Goal: Information Seeking & Learning: Learn about a topic

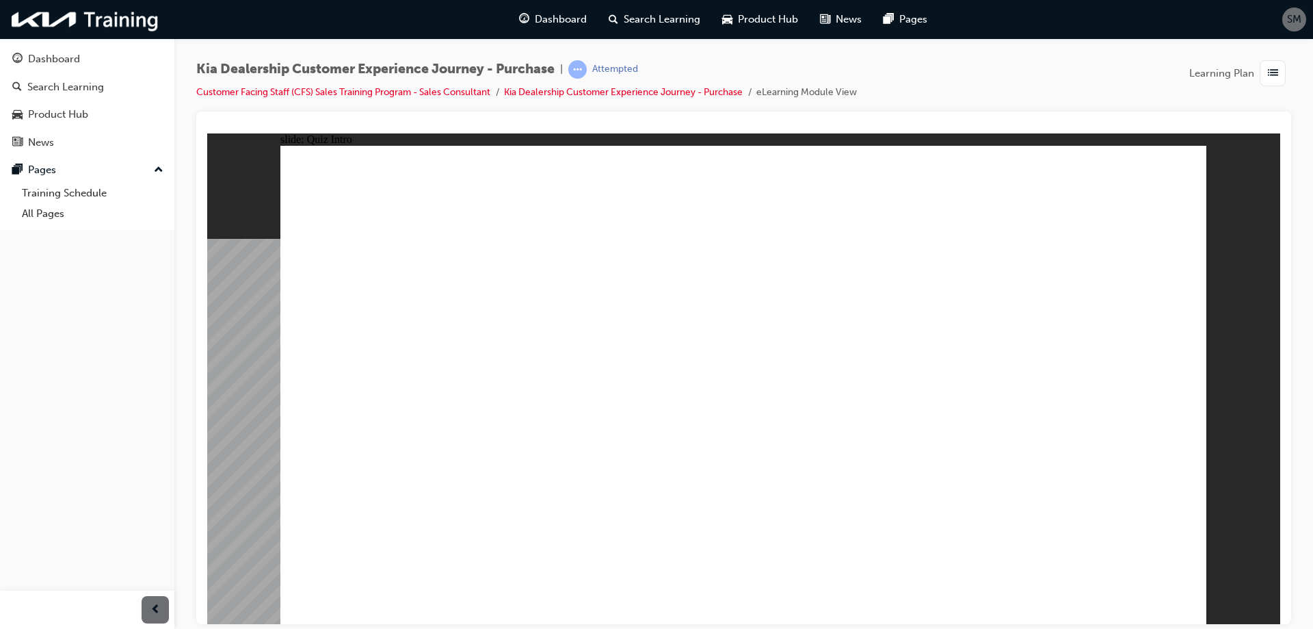
radio input "true"
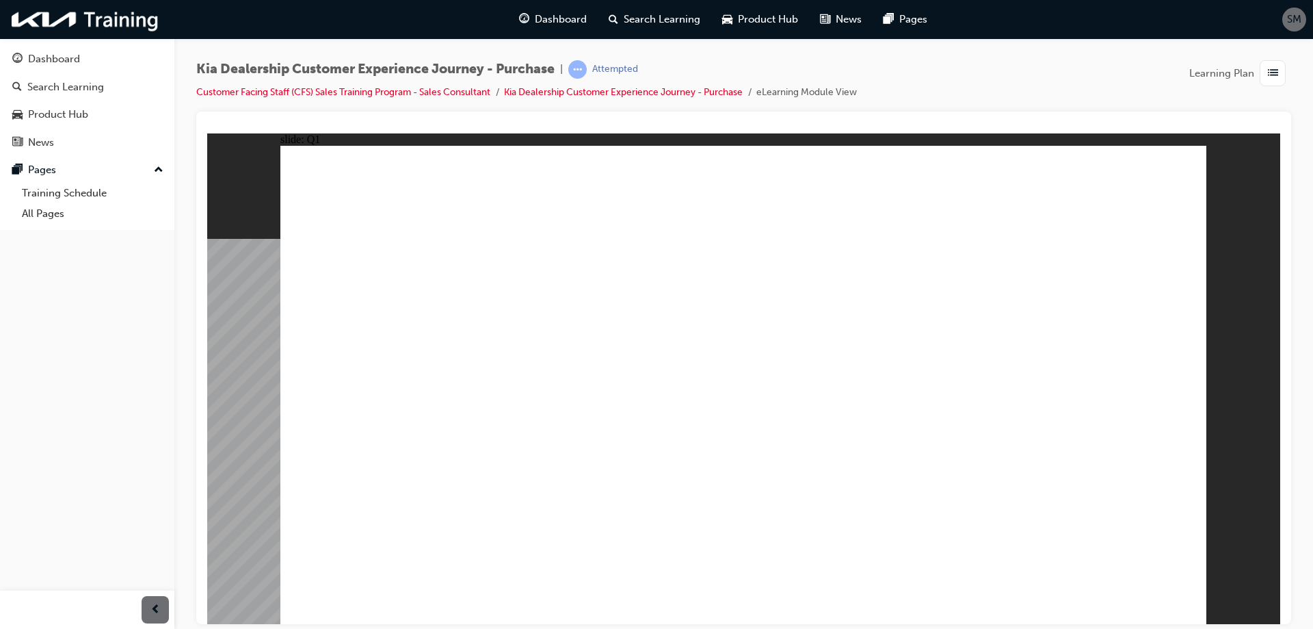
radio input "true"
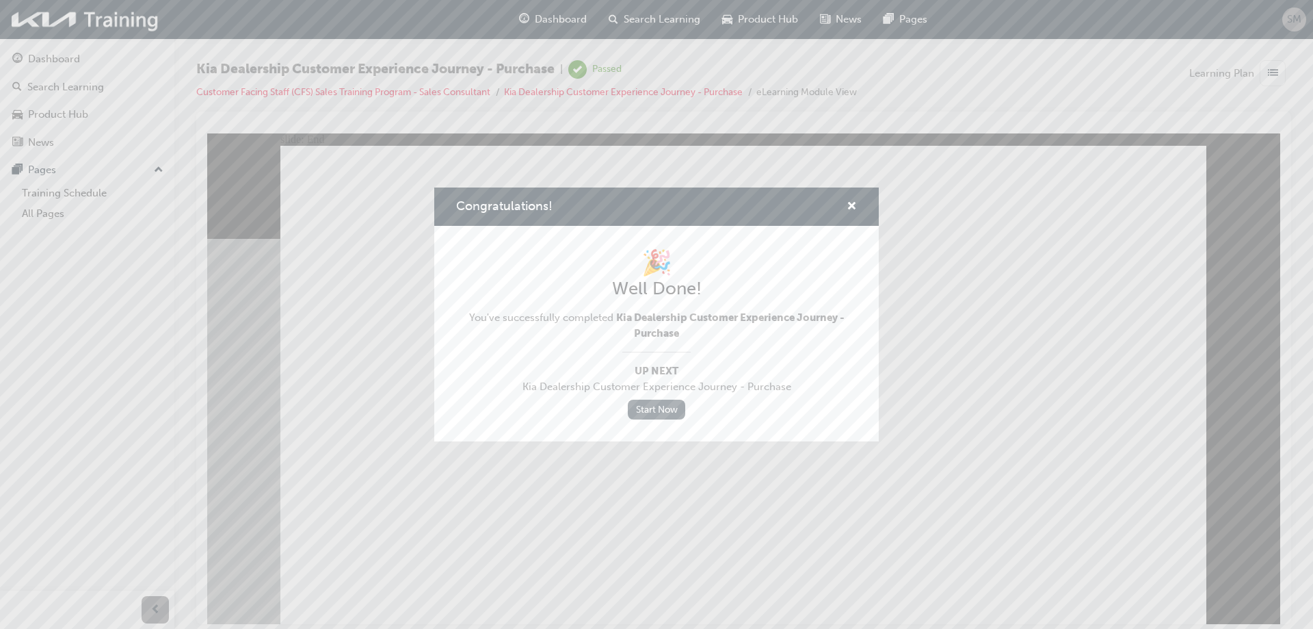
click at [664, 412] on link "Start Now" at bounding box center [656, 409] width 57 height 20
click at [857, 206] on div "Congratulations!" at bounding box center [656, 206] width 445 height 39
click at [849, 206] on span "cross-icon" at bounding box center [852, 207] width 10 height 12
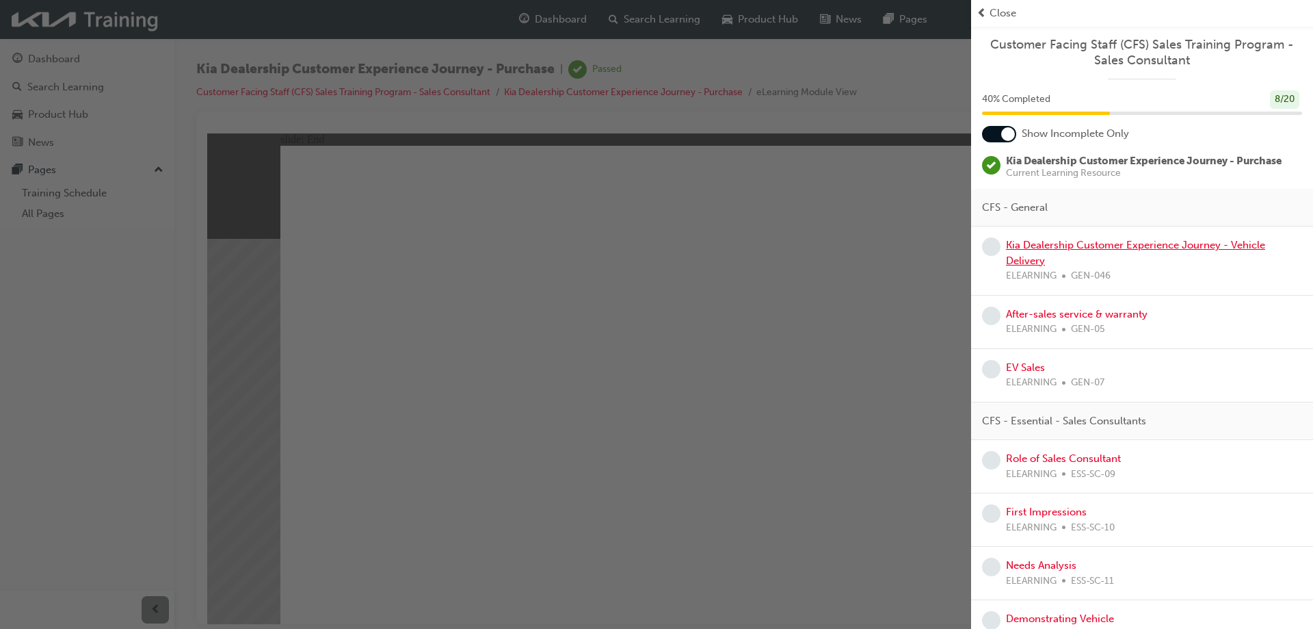
click at [1037, 250] on link "Kia Dealership Customer Experience Journey - Vehicle Delivery" at bounding box center [1135, 253] width 259 height 28
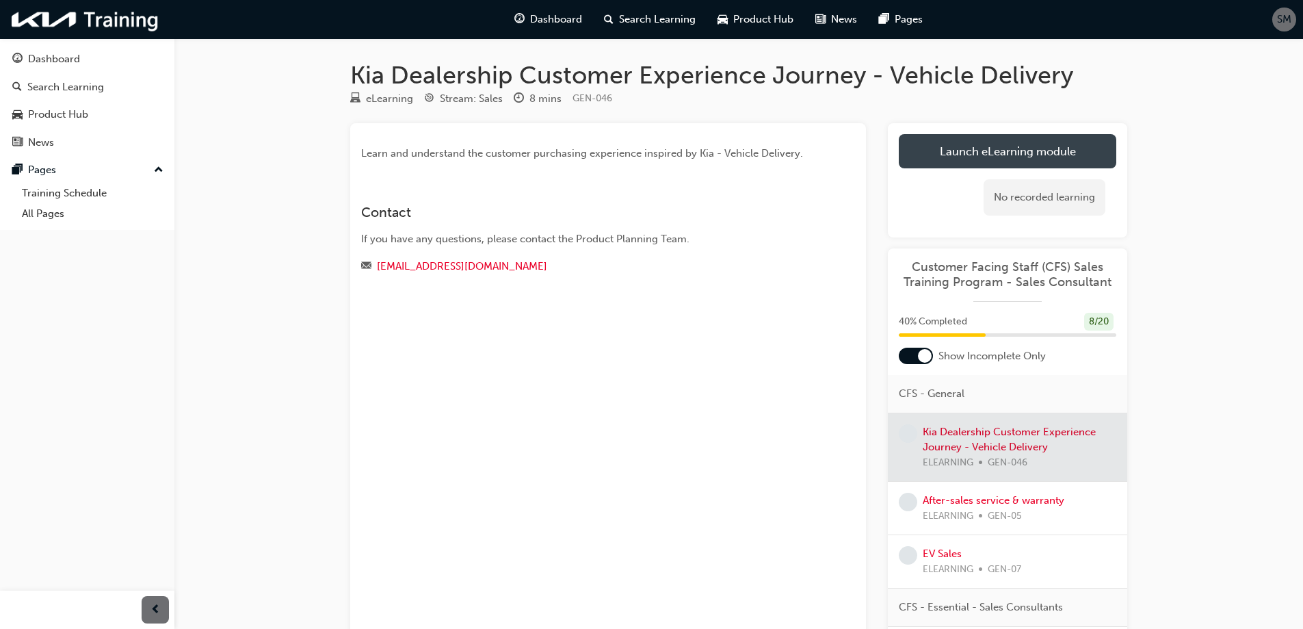
click at [1010, 146] on link "Launch eLearning module" at bounding box center [1007, 151] width 217 height 34
